Goal: Transaction & Acquisition: Download file/media

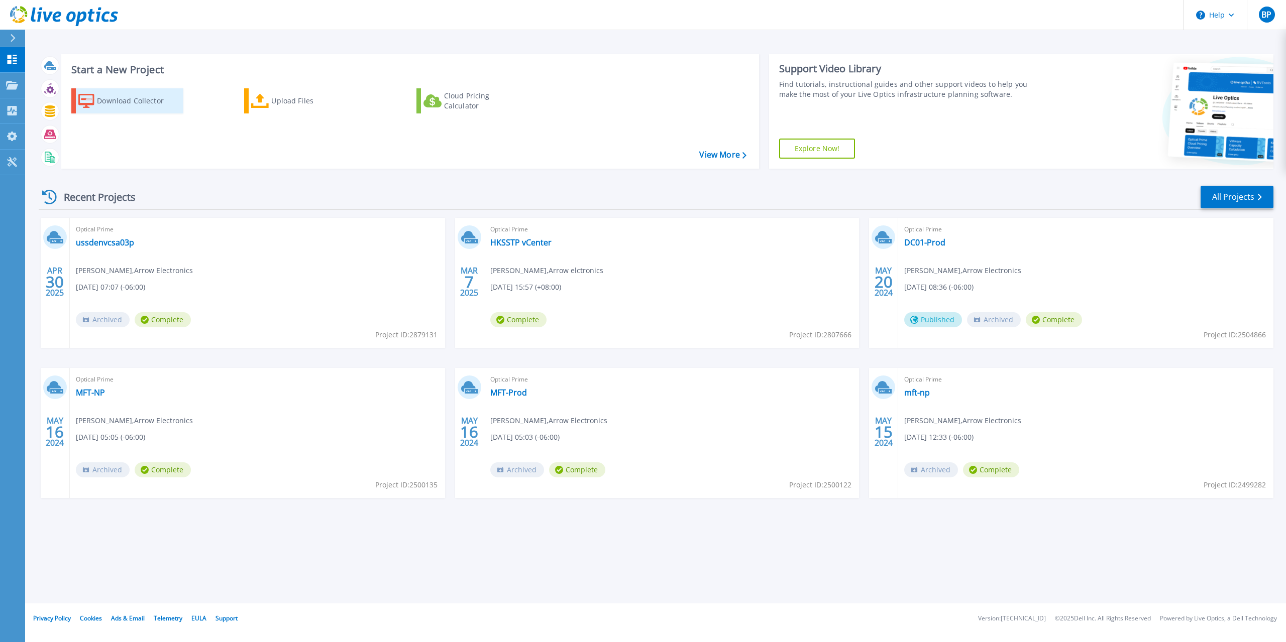
click at [128, 103] on div "Download Collector" at bounding box center [137, 101] width 80 height 20
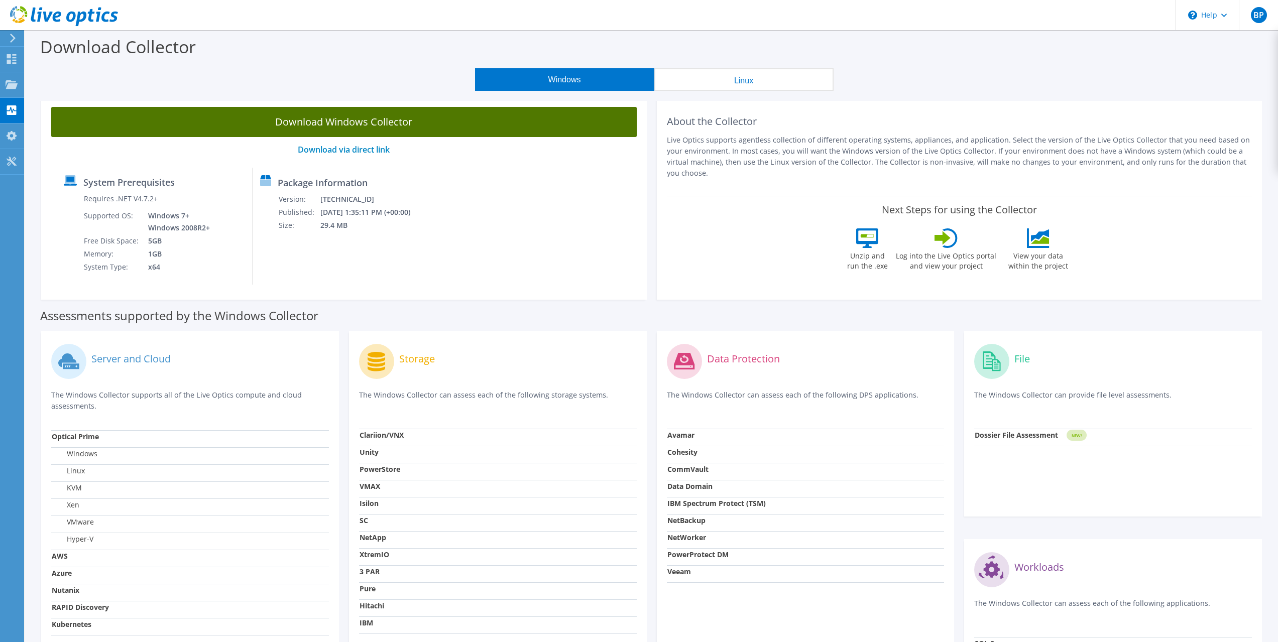
click at [461, 126] on link "Download Windows Collector" at bounding box center [344, 122] width 586 height 30
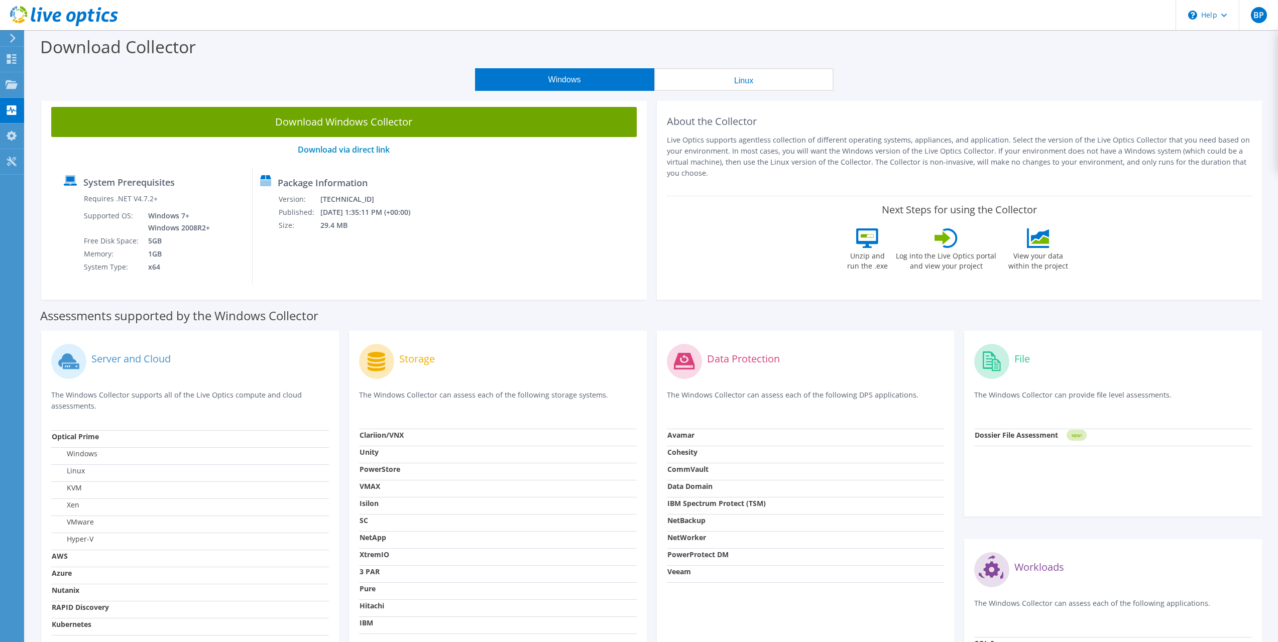
click at [950, 50] on div "Download Collector" at bounding box center [651, 49] width 1243 height 38
